Goal: Task Accomplishment & Management: Manage account settings

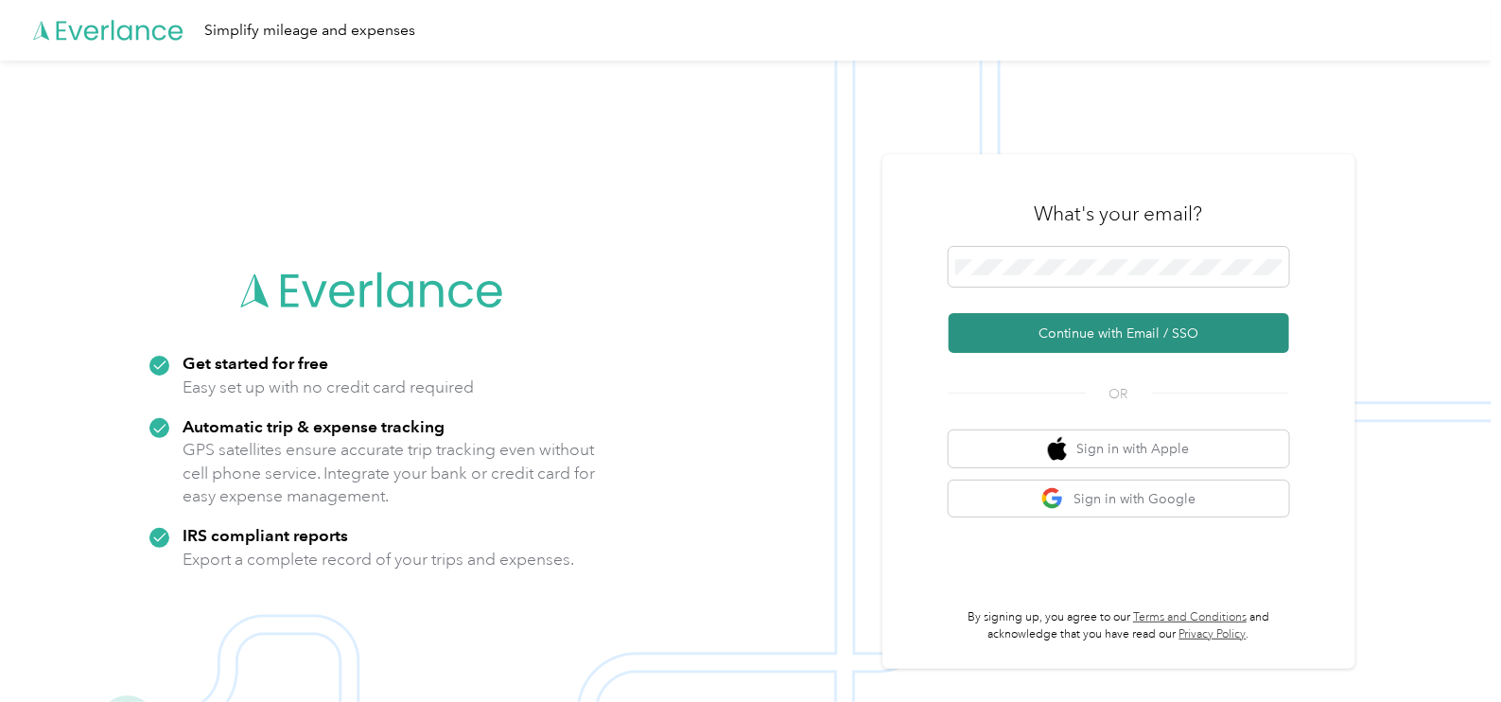
click at [1106, 333] on button "Continue with Email / SSO" at bounding box center [1119, 333] width 340 height 40
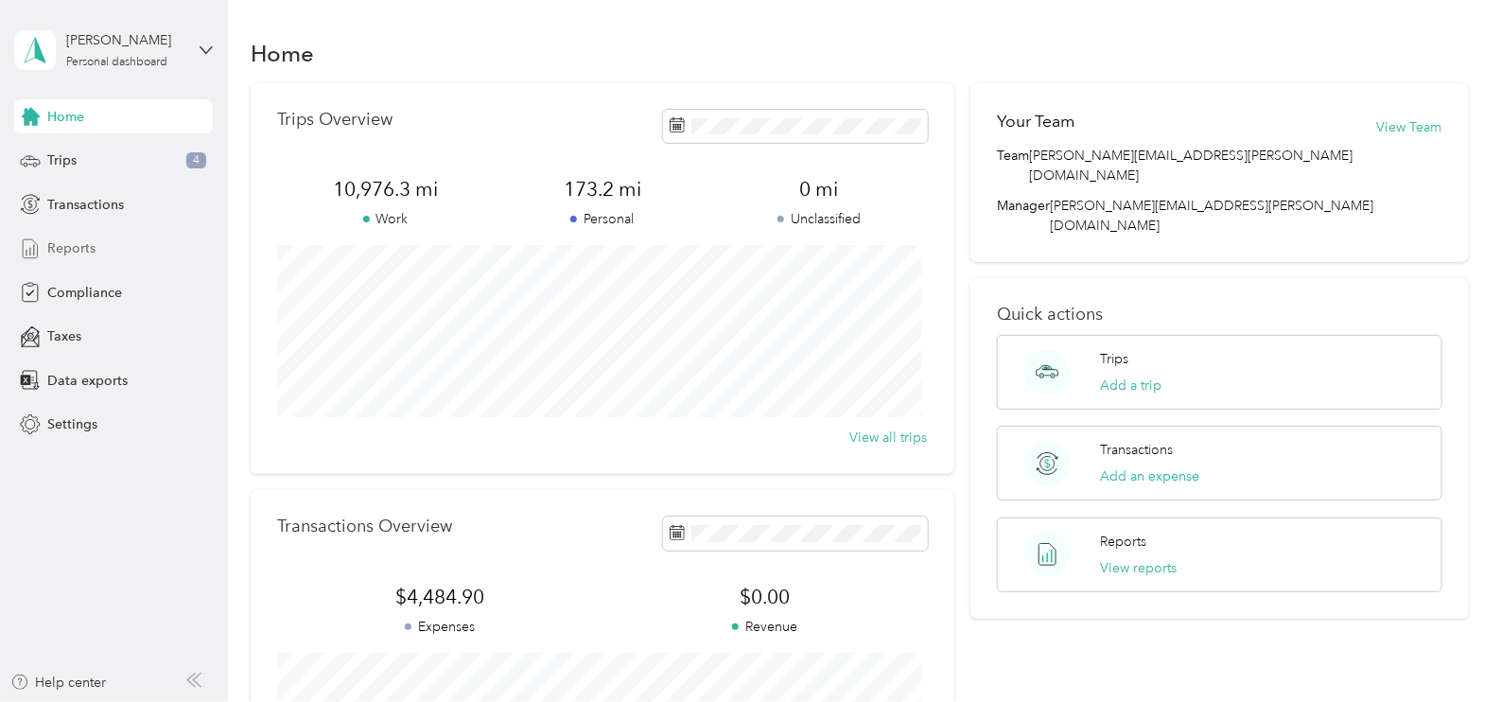
click at [76, 248] on span "Reports" at bounding box center [71, 248] width 48 height 20
